Goal: Navigation & Orientation: Find specific page/section

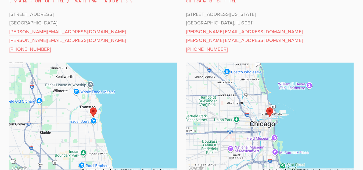
scroll to position [152, 0]
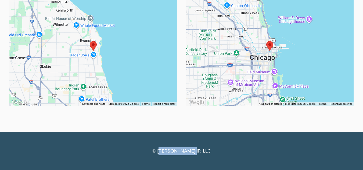
drag, startPoint x: 171, startPoint y: 149, endPoint x: 232, endPoint y: 150, distance: 61.6
click at [232, 150] on p "© [PERSON_NAME] IP, LLC" at bounding box center [181, 151] width 344 height 9
drag, startPoint x: 216, startPoint y: 153, endPoint x: 175, endPoint y: 153, distance: 40.3
click at [215, 153] on p "© [PERSON_NAME] IP, LLC" at bounding box center [181, 151] width 344 height 9
click at [171, 153] on p "© [PERSON_NAME] IP, LLC" at bounding box center [181, 151] width 344 height 9
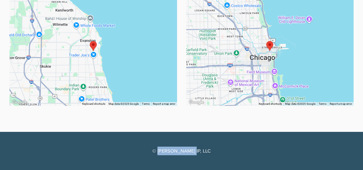
drag, startPoint x: 170, startPoint y: 153, endPoint x: 238, endPoint y: 152, distance: 68.6
click at [238, 152] on p "© [PERSON_NAME] IP, LLC" at bounding box center [181, 151] width 344 height 9
copy p "Steger IP, LLC"
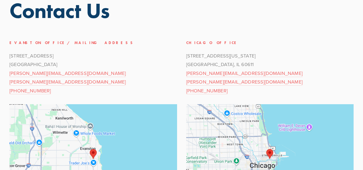
scroll to position [0, 0]
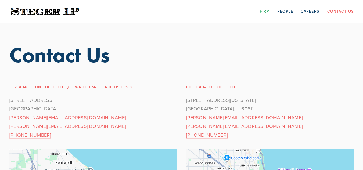
click at [264, 12] on link "Firm" at bounding box center [265, 11] width 10 height 8
